Goal: Check status: Check status

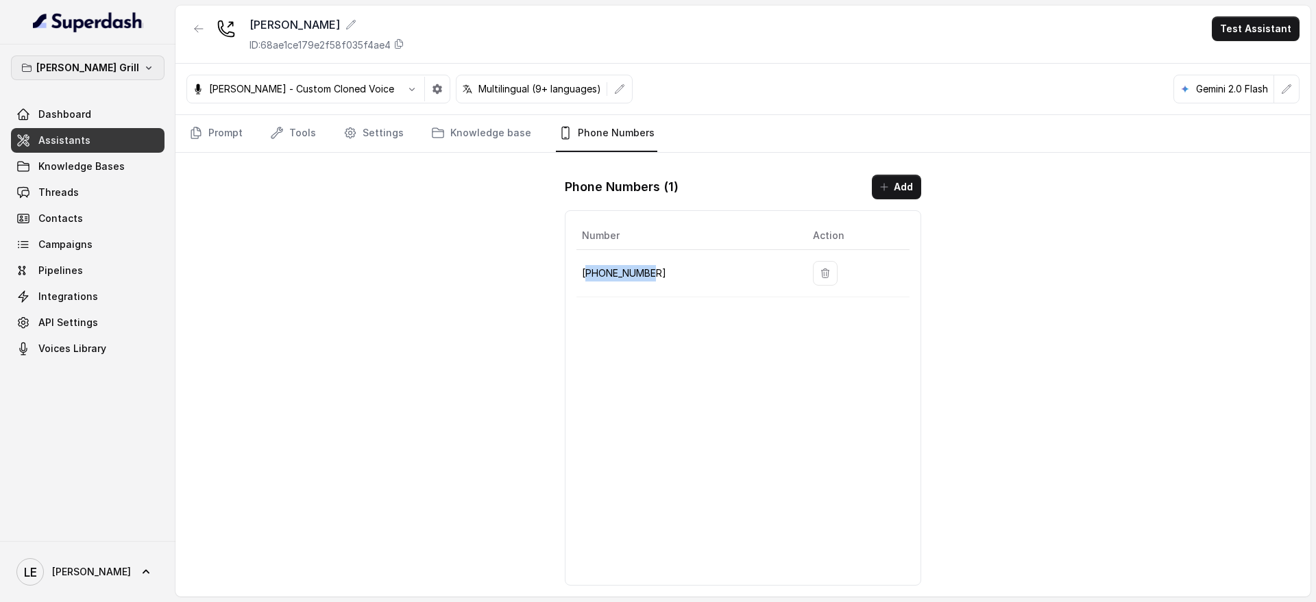
click at [116, 67] on button "[PERSON_NAME] Grill" at bounding box center [88, 68] width 154 height 25
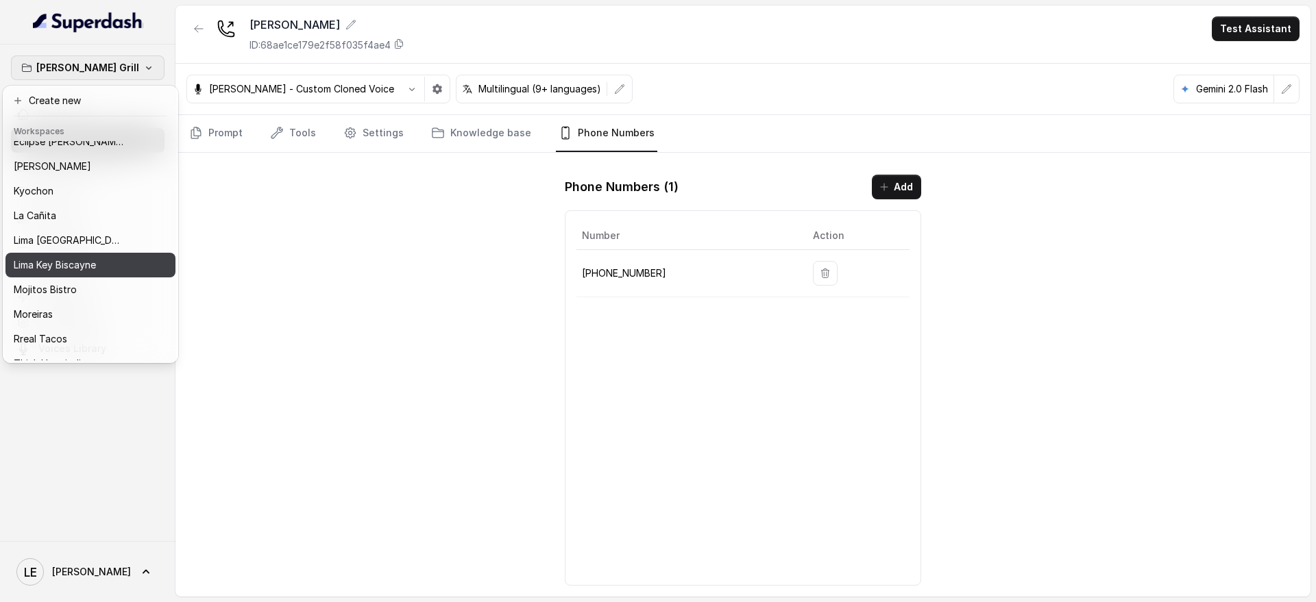
scroll to position [139, 0]
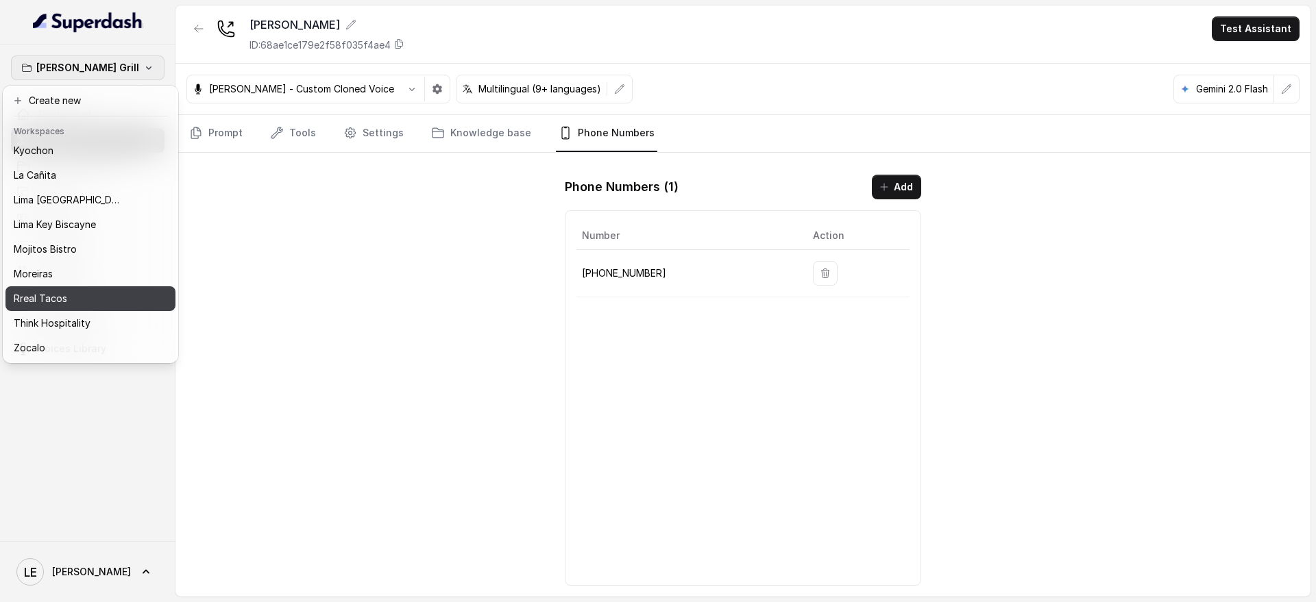
click at [90, 291] on div "Rreal Tacos" at bounding box center [73, 299] width 119 height 16
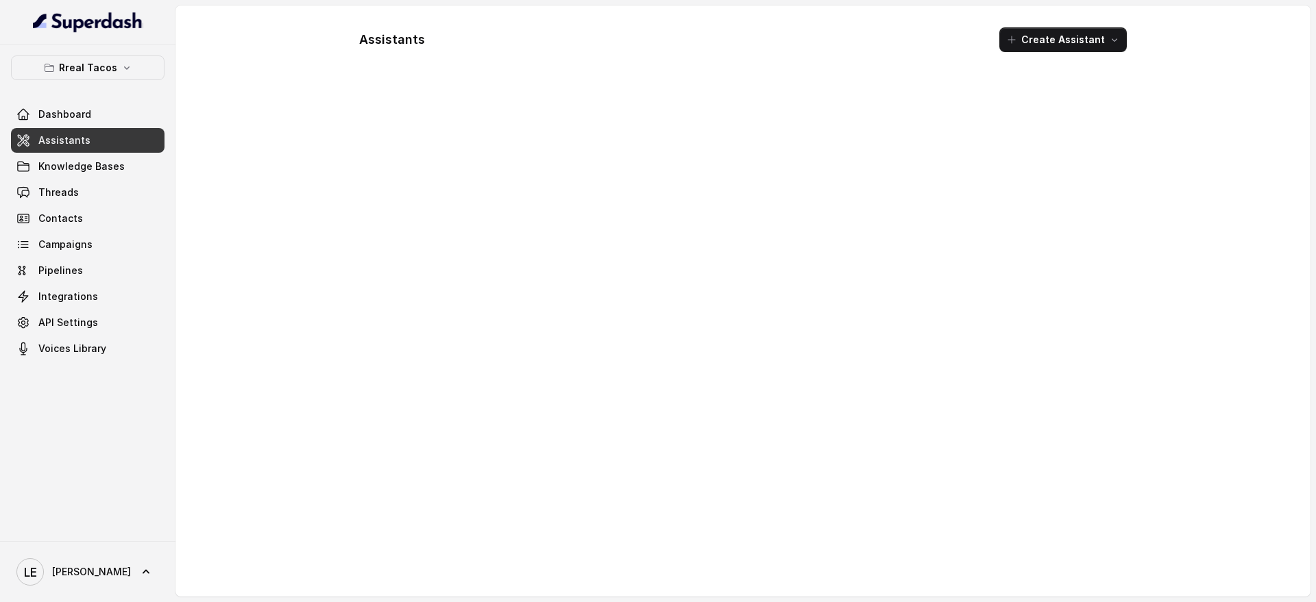
click at [86, 139] on link "Assistants" at bounding box center [88, 140] width 154 height 25
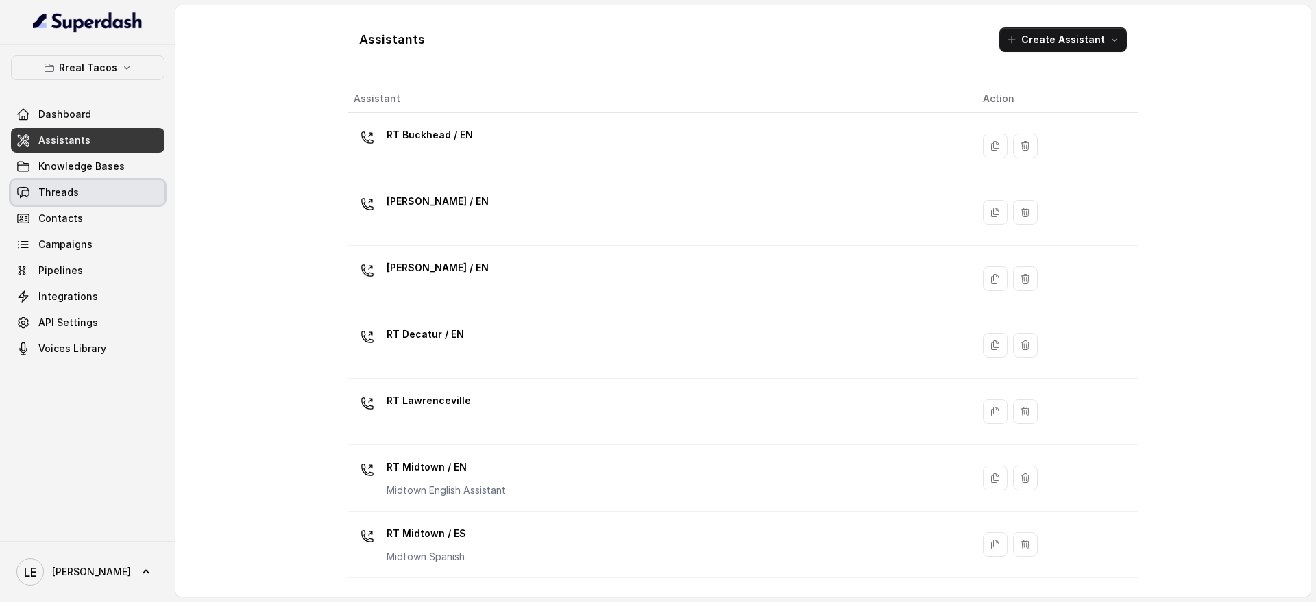
click at [99, 199] on link "Threads" at bounding box center [88, 192] width 154 height 25
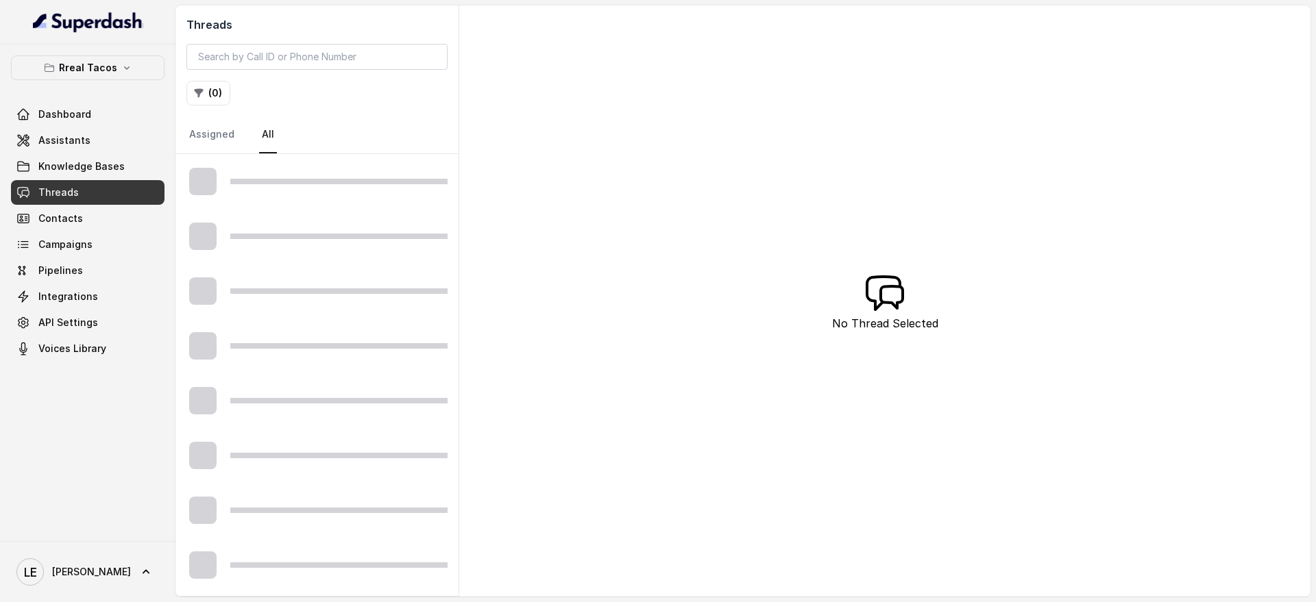
drag, startPoint x: 313, startPoint y: 36, endPoint x: 317, endPoint y: 55, distance: 19.5
click at [314, 36] on div "Threads ( 0 ) Assigned All" at bounding box center [316, 79] width 283 height 149
click at [316, 55] on input "search" at bounding box center [316, 57] width 261 height 26
paste input "CAa8424e6938d97f399eff3222e834c3e7"
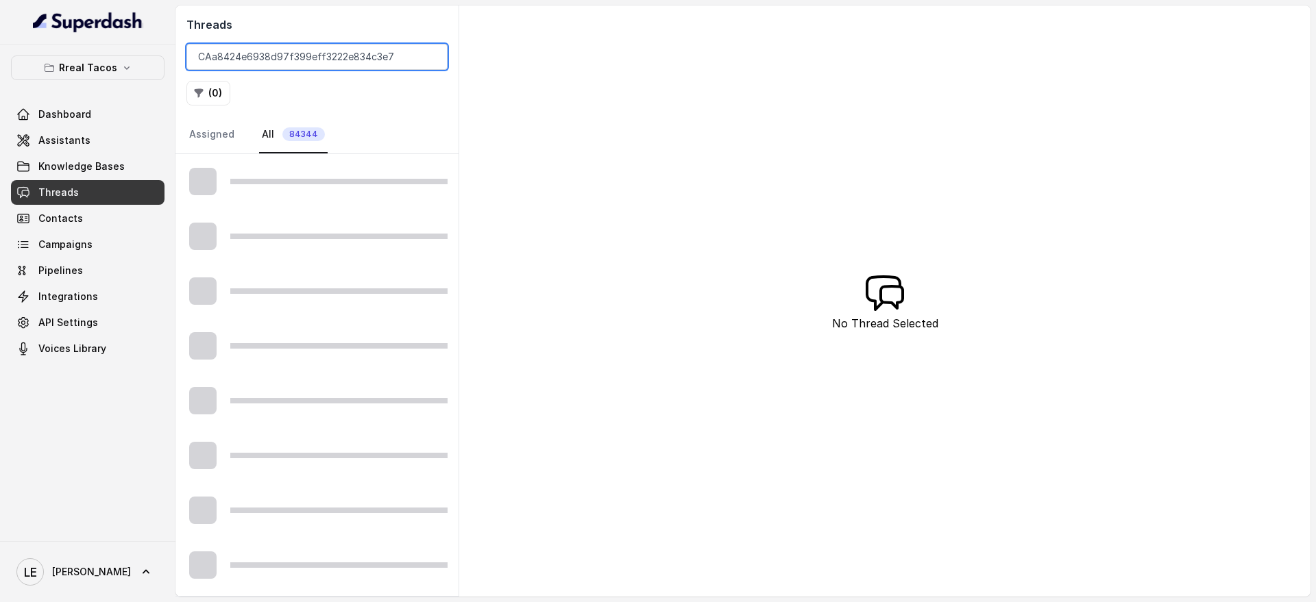
type input "CAa8424e6938d97f399eff3222e834c3e7"
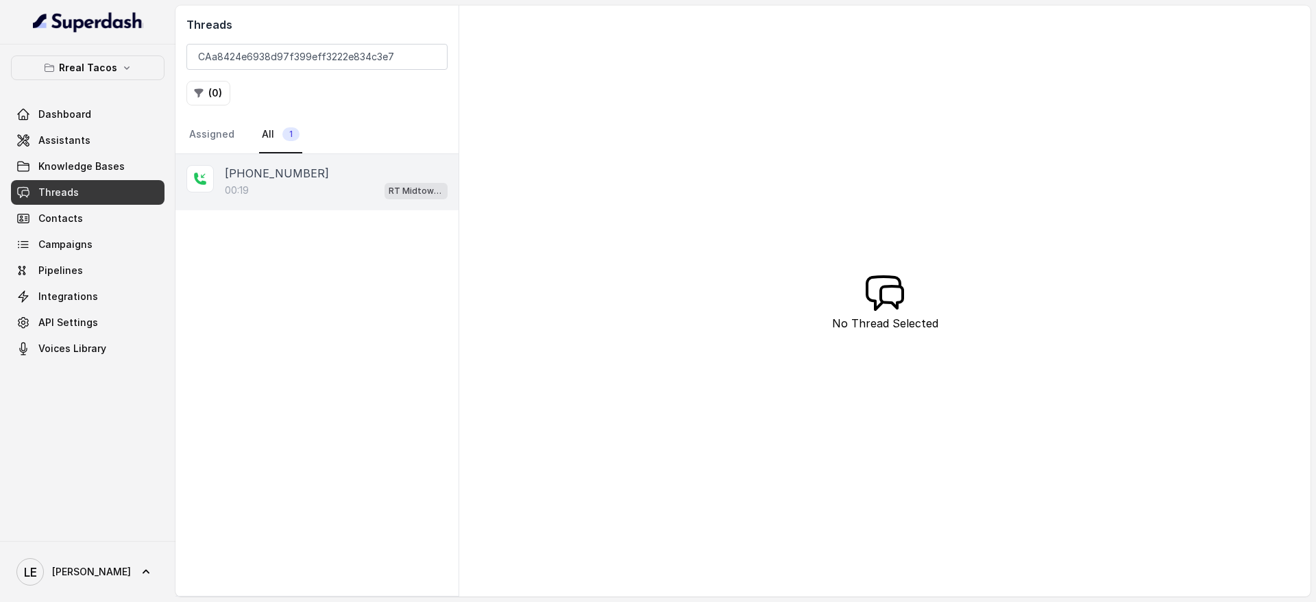
click at [373, 180] on div "[PHONE_NUMBER]" at bounding box center [336, 173] width 223 height 16
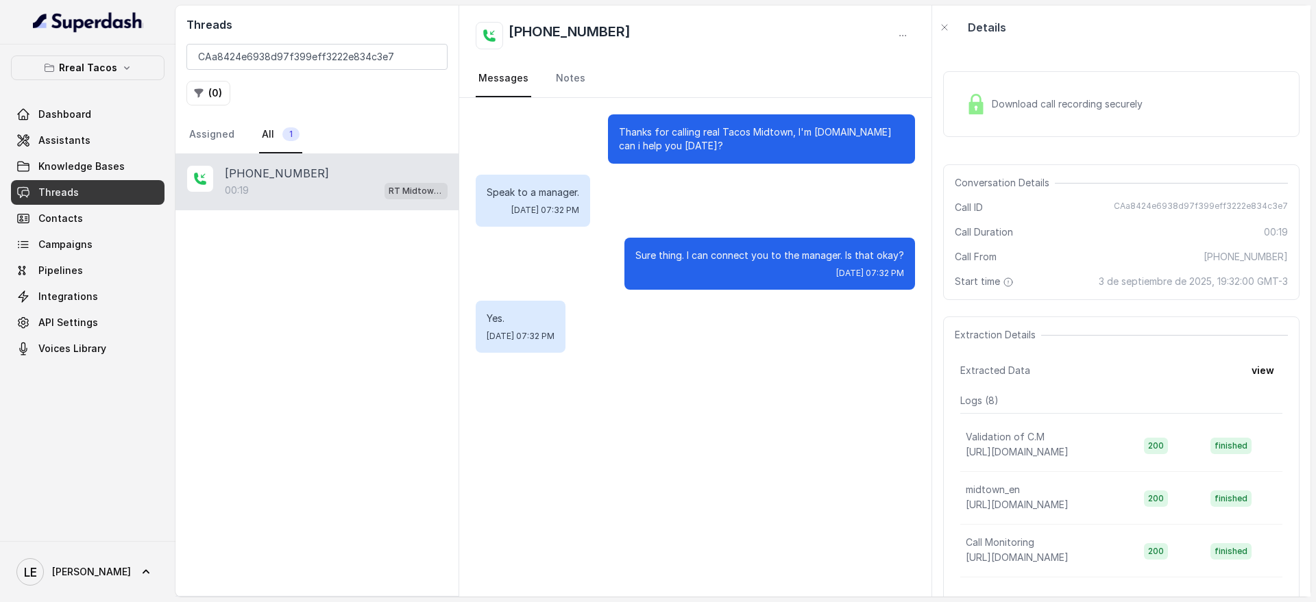
click at [982, 114] on img at bounding box center [976, 104] width 21 height 21
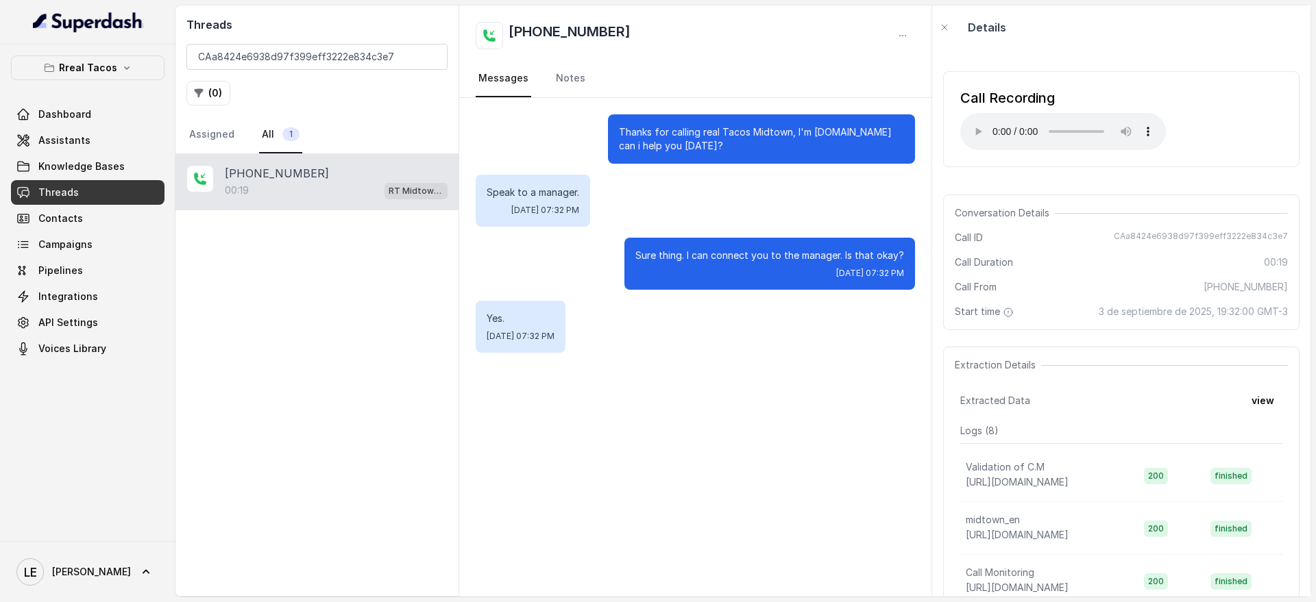
click at [1077, 162] on div "Call Recording Your browser does not support the audio element." at bounding box center [1121, 119] width 356 height 96
